Goal: Information Seeking & Learning: Learn about a topic

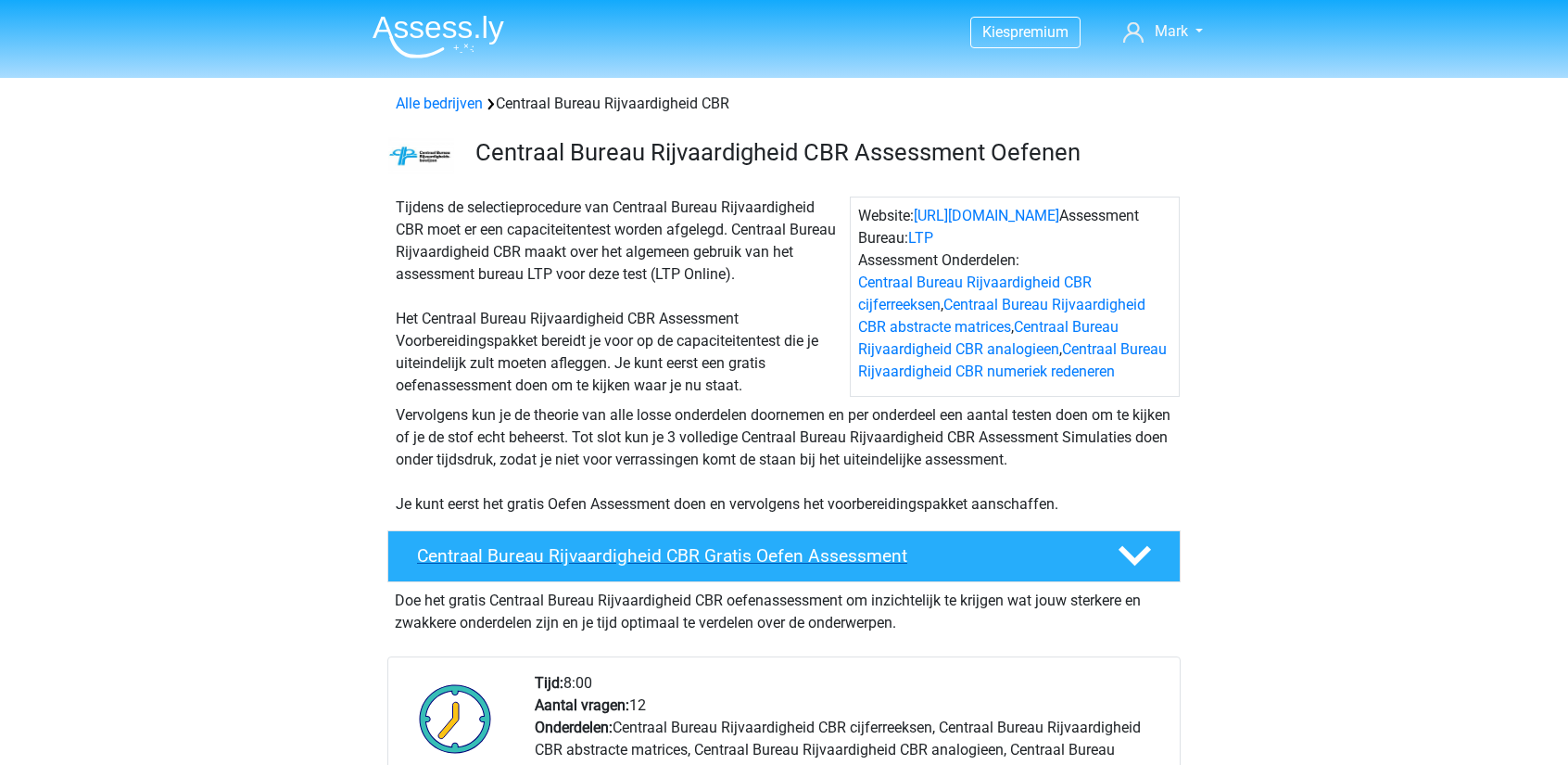
click at [701, 555] on h4 "Centraal Bureau Rijvaardigheid CBR Gratis Oefen Assessment" at bounding box center [752, 556] width 671 height 22
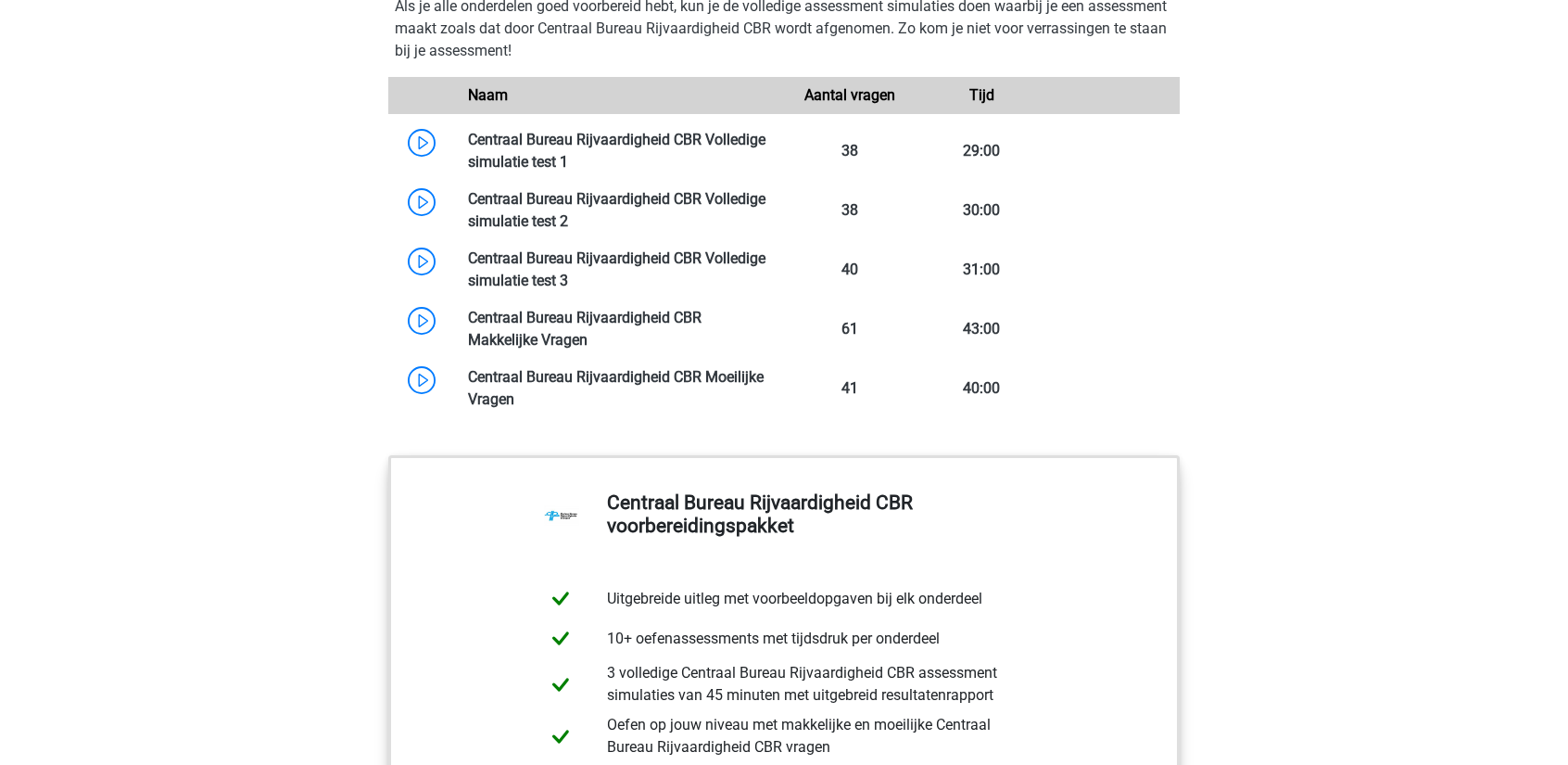
scroll to position [1825, 0]
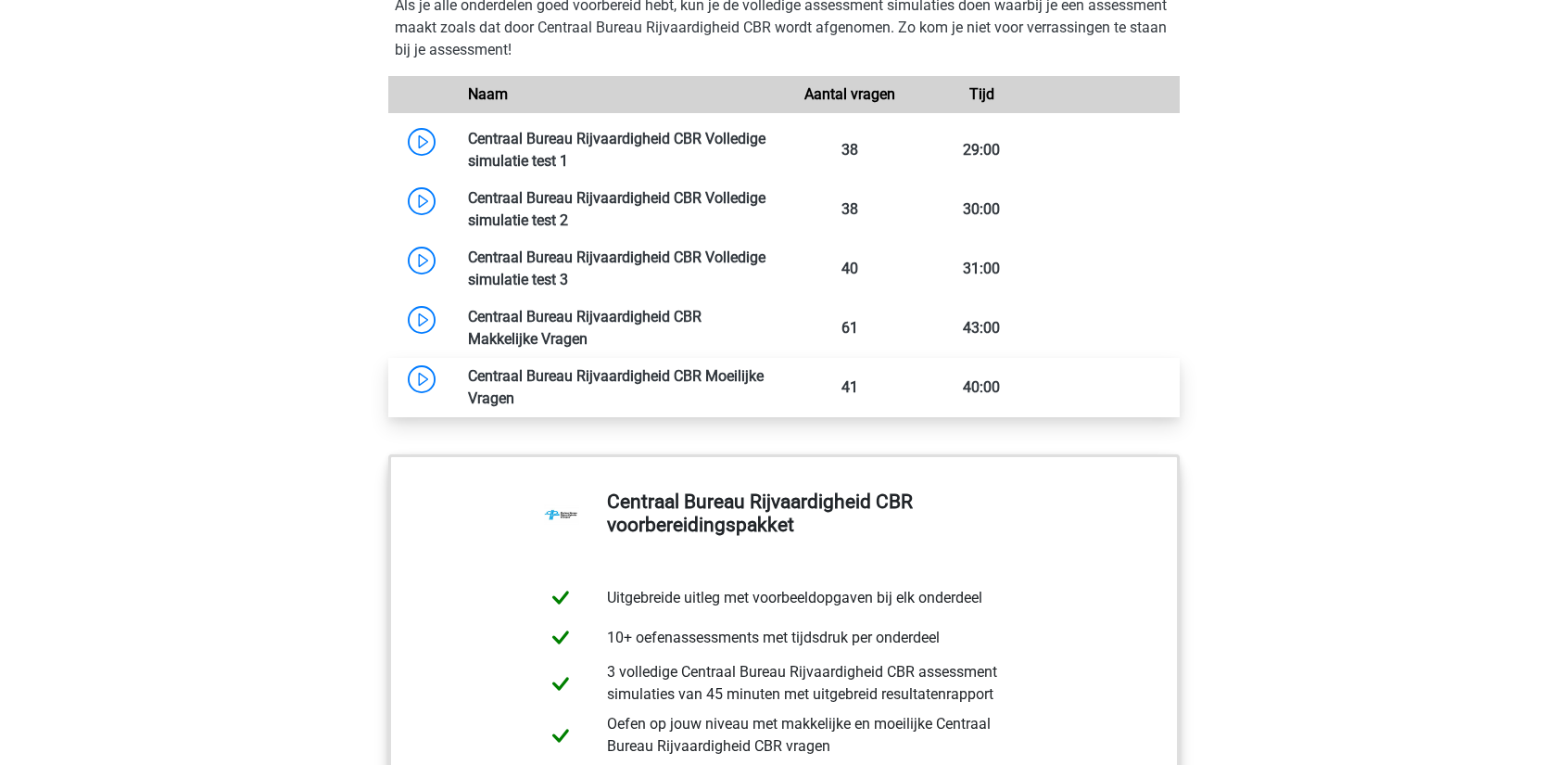
click at [514, 390] on link at bounding box center [514, 398] width 0 height 18
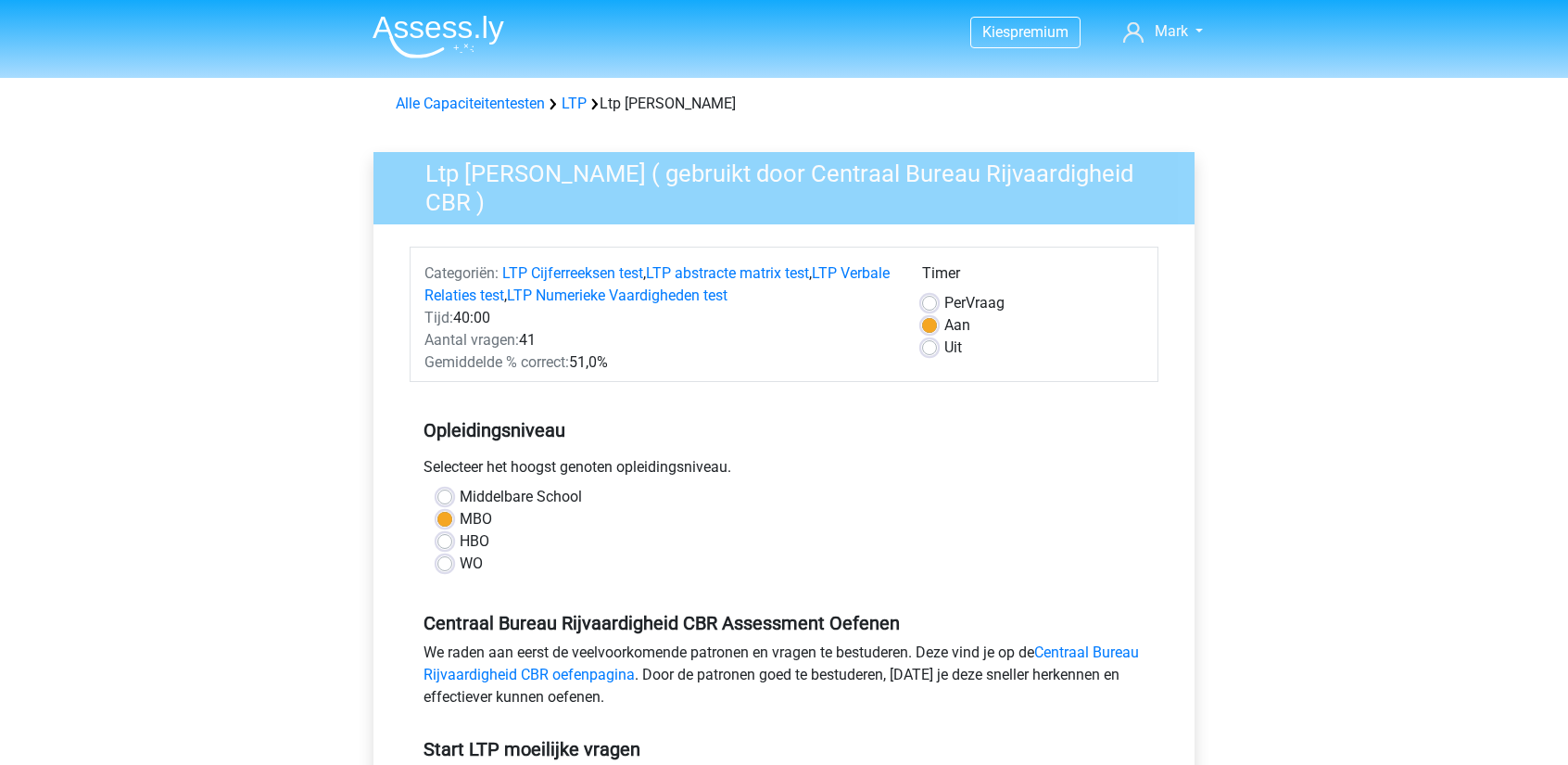
scroll to position [494, 0]
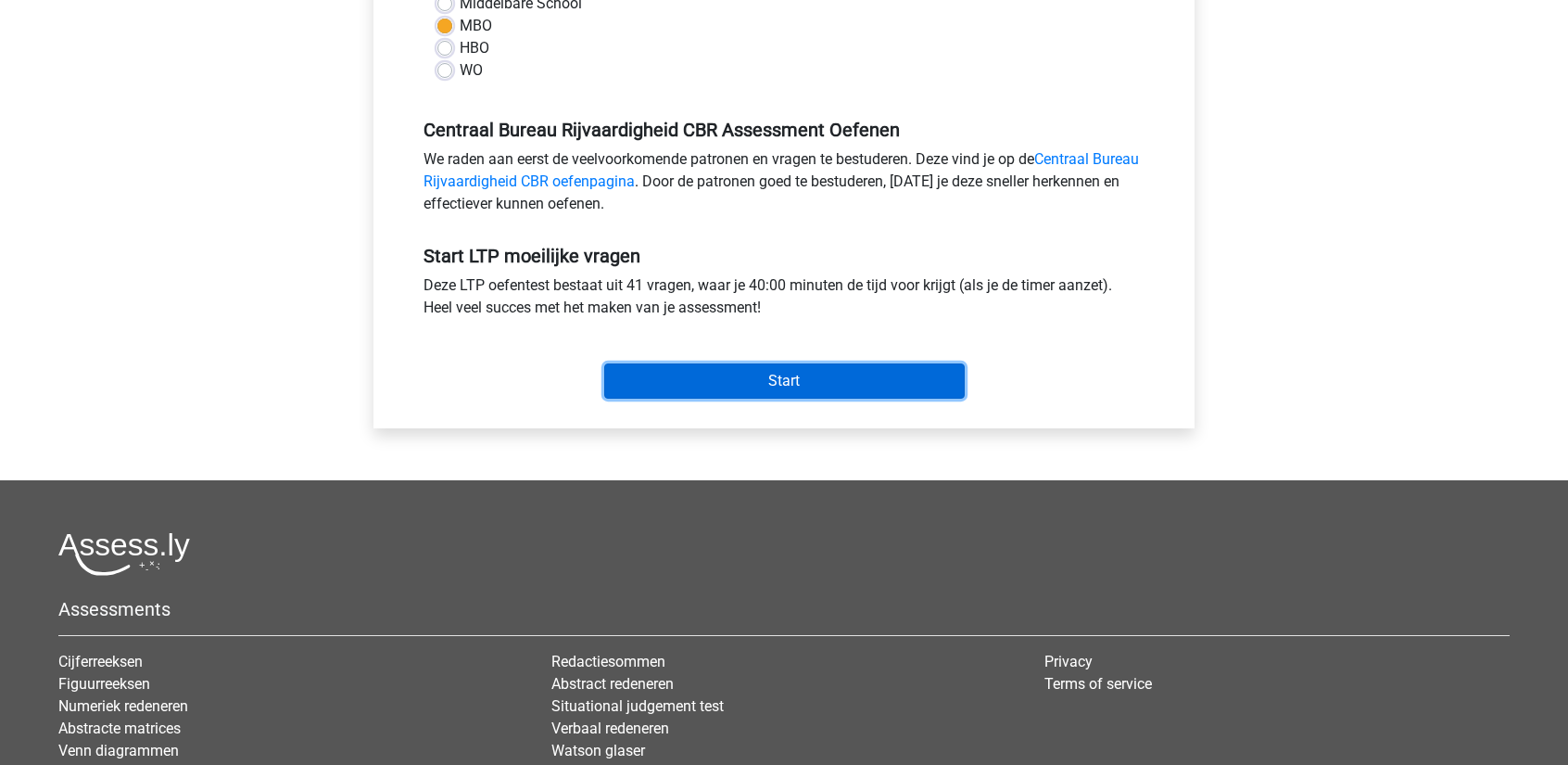
click at [778, 389] on input "Start" at bounding box center [784, 380] width 360 height 35
